Goal: Task Accomplishment & Management: Complete application form

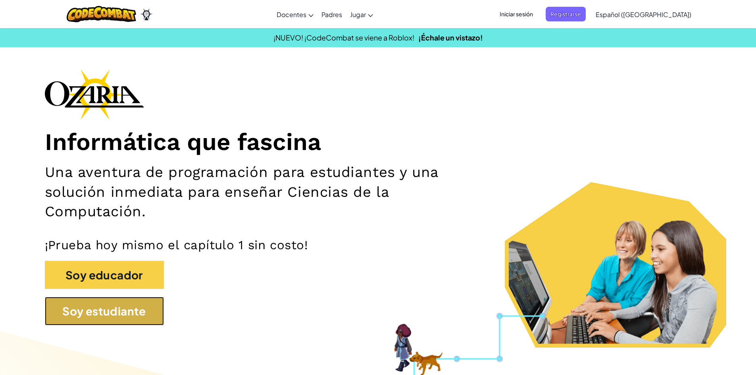
click at [122, 303] on button "Soy estudiante" at bounding box center [104, 311] width 119 height 29
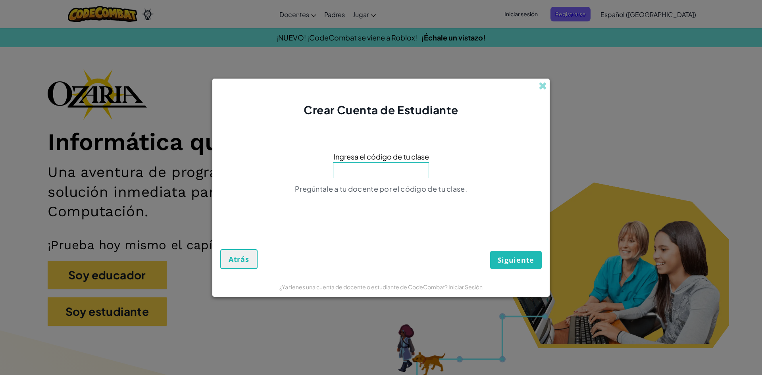
click at [390, 177] on input at bounding box center [381, 170] width 96 height 16
type input "PlayGoatSand"
click at [510, 254] on button "Siguiente" at bounding box center [516, 260] width 52 height 18
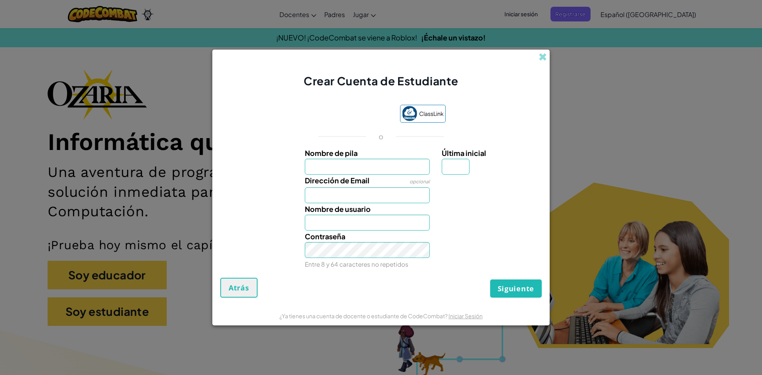
click at [344, 169] on input "Nombre de pila" at bounding box center [367, 167] width 125 height 16
click at [408, 117] on img at bounding box center [409, 113] width 15 height 15
click at [370, 156] on label "Nombre de pila" at bounding box center [367, 153] width 125 height 12
click at [370, 159] on input "Nombre de pila" at bounding box center [367, 167] width 125 height 16
click at [366, 166] on input "Nombre de pila" at bounding box center [367, 167] width 125 height 16
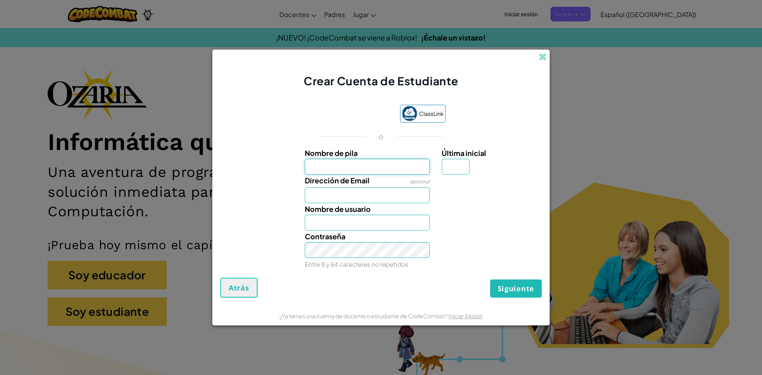
type input "[PERSON_NAME]"
click at [356, 184] on span "Dirección de Email" at bounding box center [337, 180] width 65 height 9
click at [356, 187] on input "Dirección de Email" at bounding box center [367, 195] width 125 height 16
click at [349, 200] on input "Dirección de Email" at bounding box center [367, 195] width 125 height 16
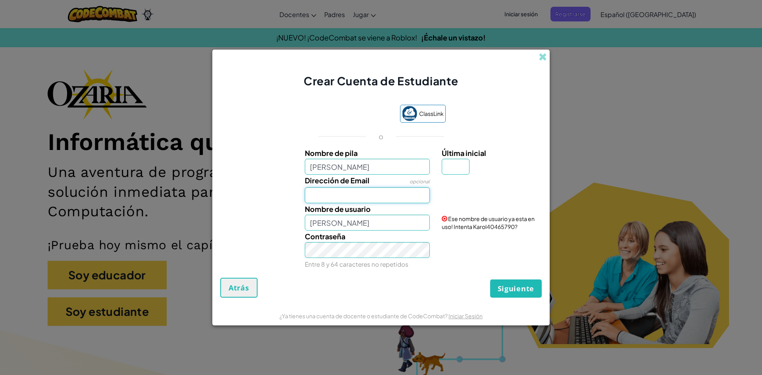
type input "[EMAIL_ADDRESS][DOMAIN_NAME]"
click at [449, 161] on input "Última inicial" at bounding box center [456, 167] width 28 height 16
type input "C"
click at [399, 218] on input "KarolC" at bounding box center [367, 223] width 125 height 16
type input "KarolEC"
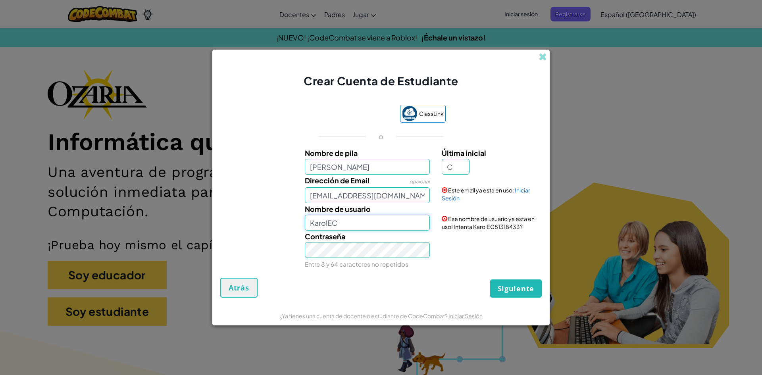
click at [357, 230] on input "KarolEC" at bounding box center [367, 223] width 125 height 16
click at [521, 189] on link "Iniciar Sesión" at bounding box center [486, 193] width 88 height 15
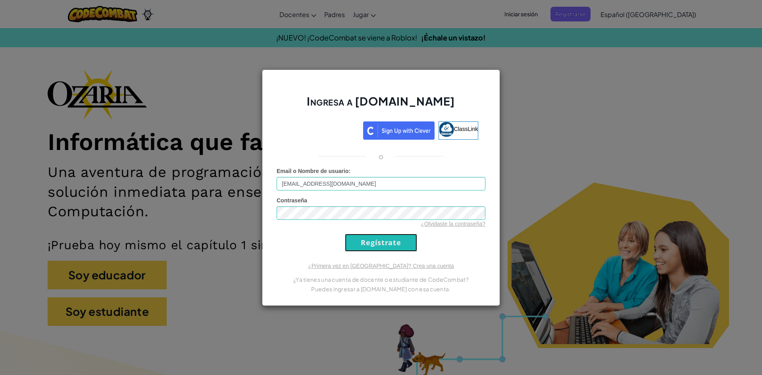
click at [395, 239] on input "Regístrate" at bounding box center [381, 243] width 72 height 18
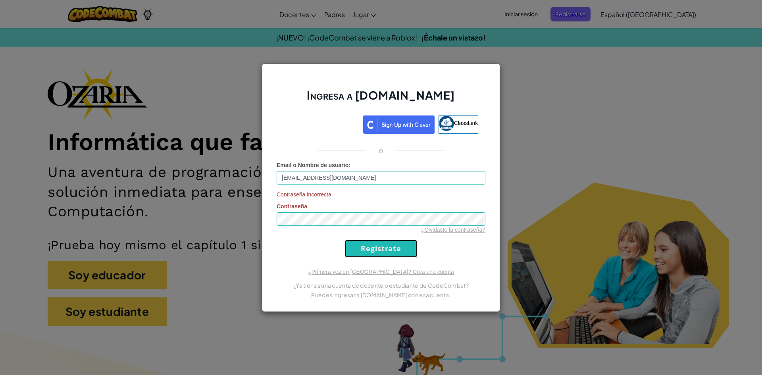
click at [390, 241] on input "Regístrate" at bounding box center [381, 249] width 72 height 18
click at [345, 240] on input "Regístrate" at bounding box center [381, 249] width 72 height 18
